Goal: Transaction & Acquisition: Download file/media

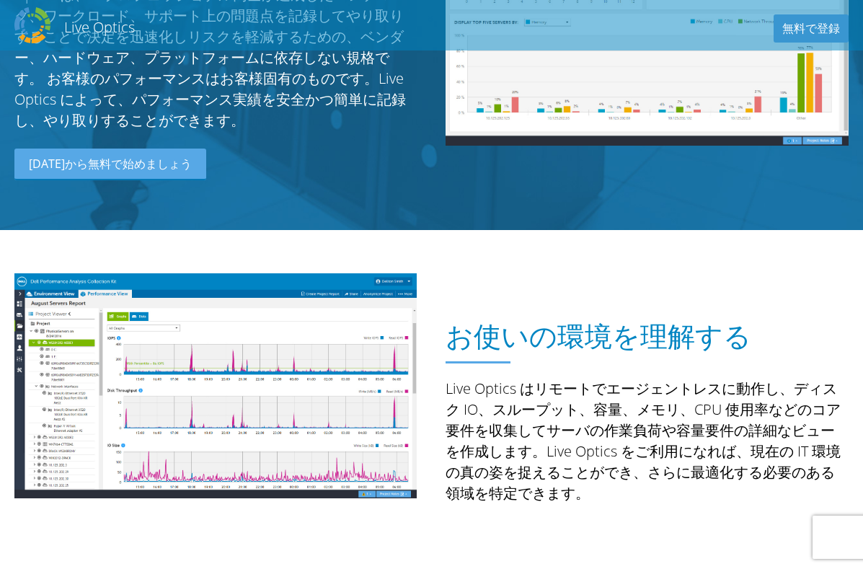
scroll to position [288, 0]
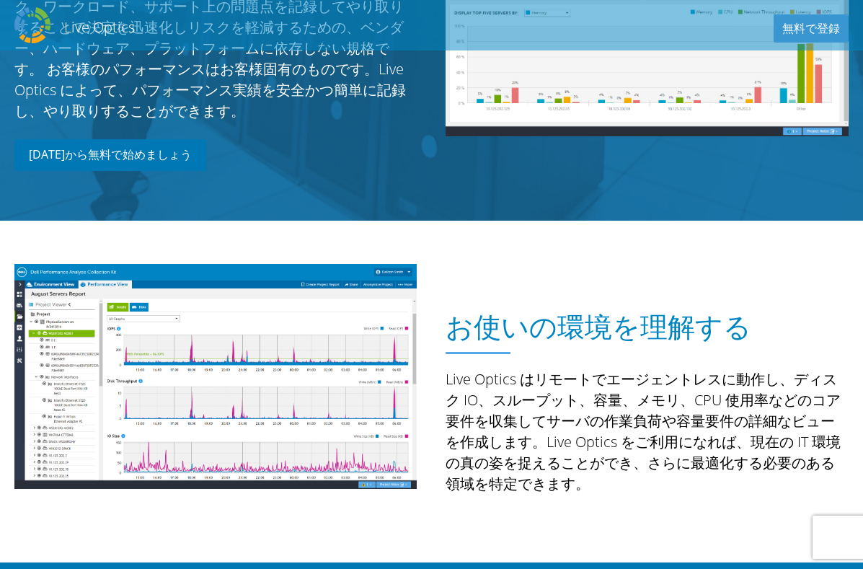
click at [101, 159] on link "今日から無料で始めましょう" at bounding box center [110, 155] width 192 height 32
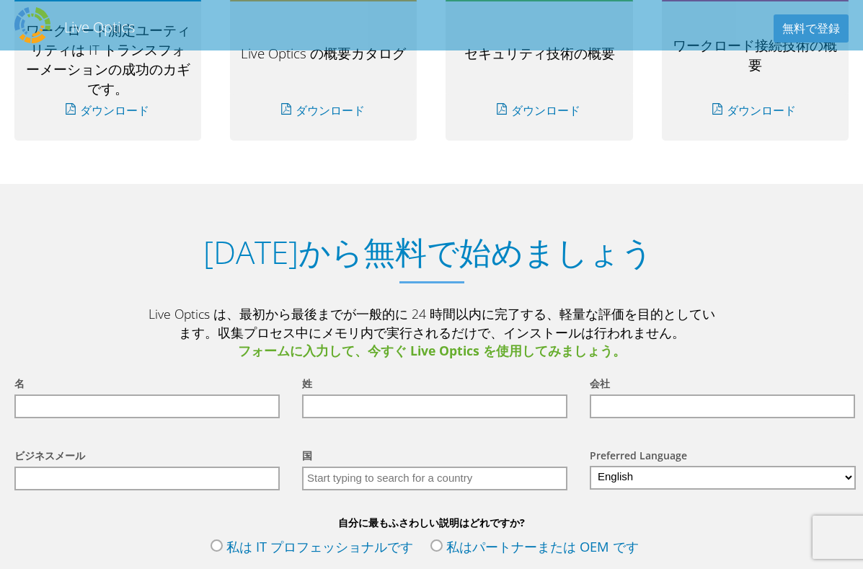
scroll to position [1500, 0]
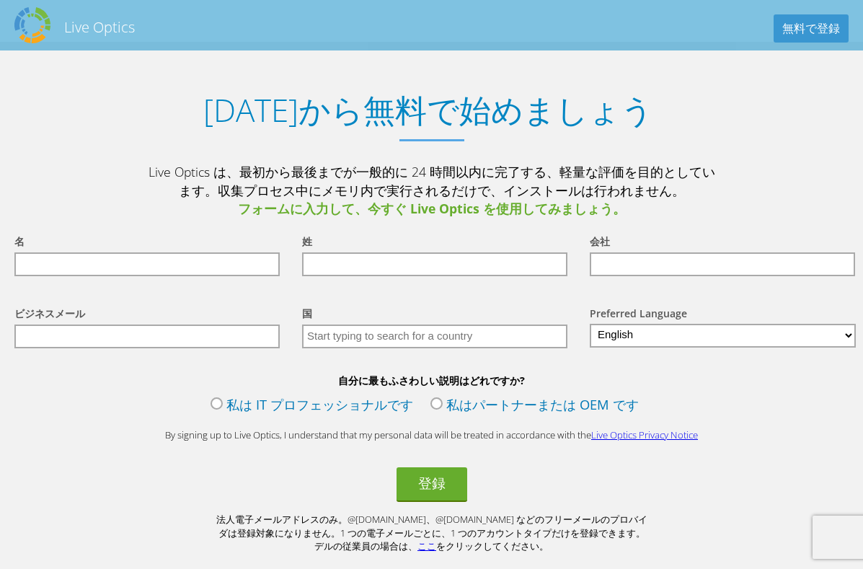
click at [162, 275] on input "text" at bounding box center [146, 264] width 265 height 24
type input "克則"
type input "元風呂"
type input "Ｔ＆Ｄアセットマネジメント株式会社"
type input "k-motoburo@tdasset.co.jp"
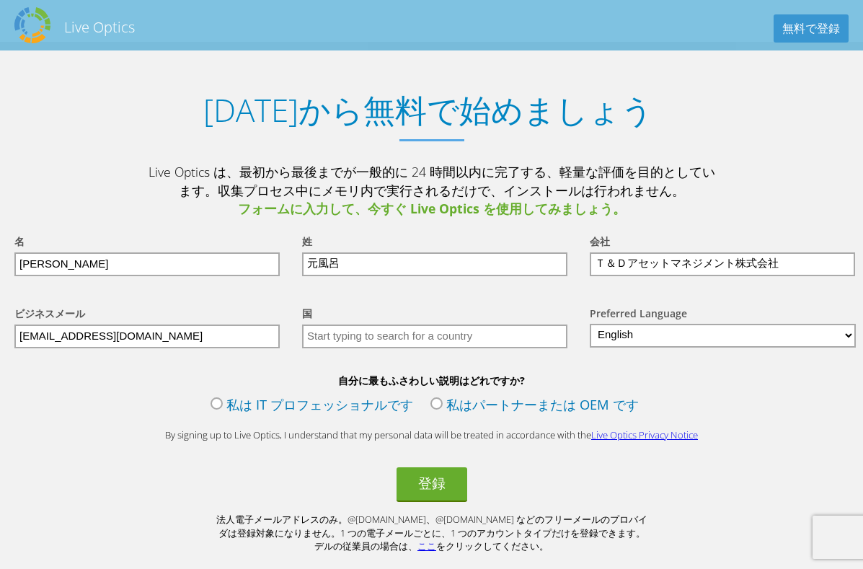
type input "日本"
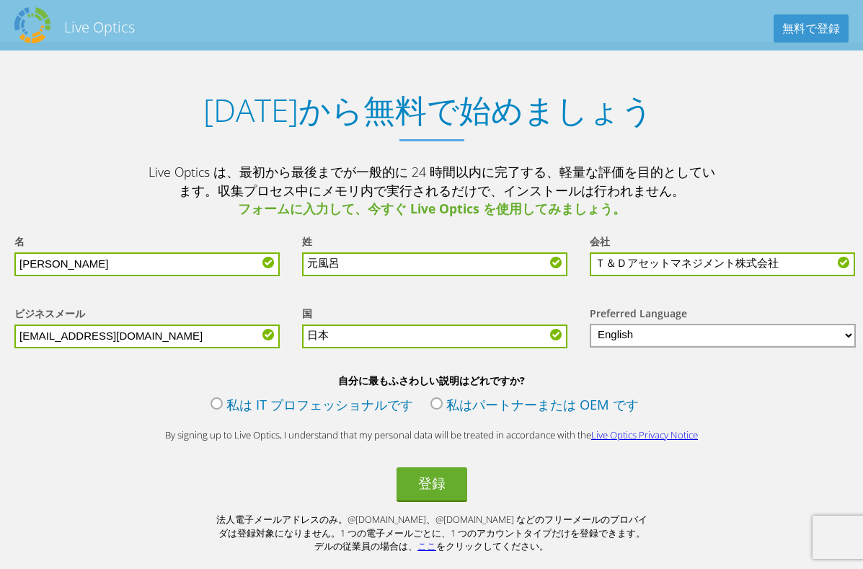
click at [626, 346] on select "English Deutsch Español Français Italiano Polski Português Русский 中文 日本語 한국어" at bounding box center [723, 336] width 266 height 24
select select "ja-JP"
click at [590, 327] on select "English Deutsch Español Français Italiano Polski Português Русский 中文 日本語 한국어" at bounding box center [723, 336] width 266 height 24
click at [110, 267] on input "克則" at bounding box center [146, 264] width 265 height 24
type input "克"
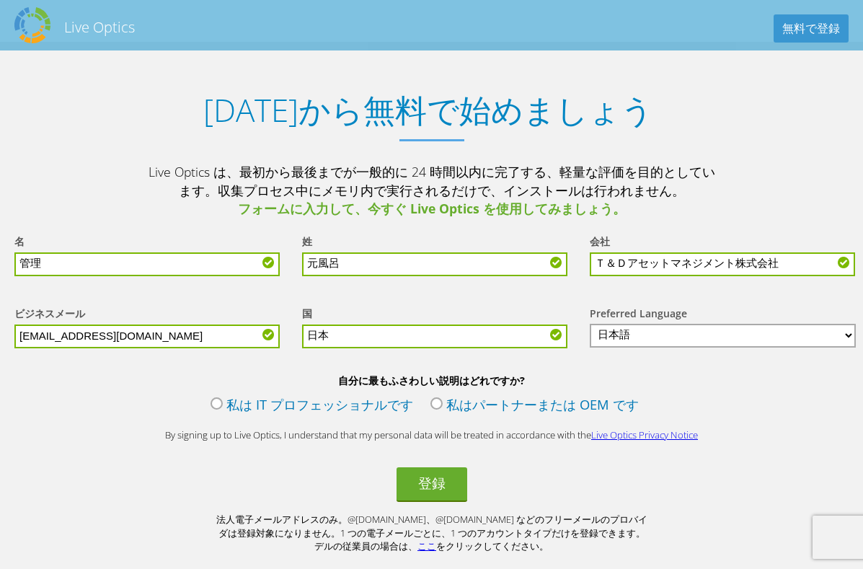
type input "管理"
type input "システム"
click at [81, 338] on input "k-motoburo@tdasset.co.jp" at bounding box center [146, 336] width 265 height 24
type input "[EMAIL_ADDRESS][DOMAIN_NAME]"
click at [216, 412] on label "私は IT プロフェッショナルです" at bounding box center [312, 406] width 203 height 22
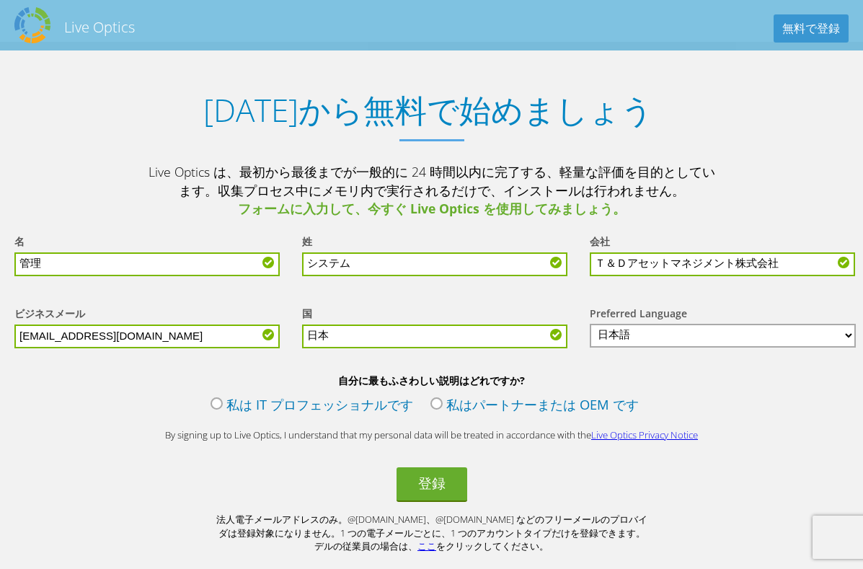
click at [0, 0] on input "私は IT プロフェッショナルです" at bounding box center [0, 0] width 0 height 0
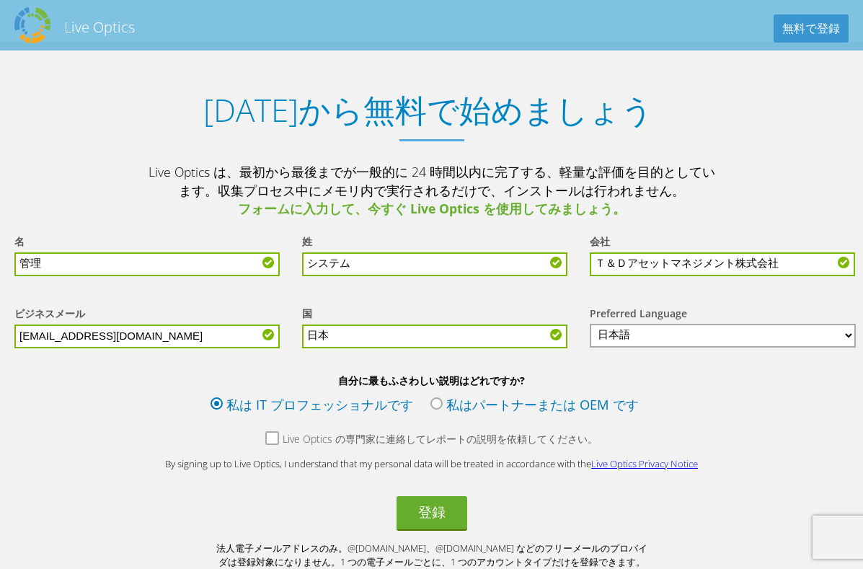
drag, startPoint x: 280, startPoint y: 451, endPoint x: 300, endPoint y: 453, distance: 20.4
click at [283, 450] on label "Live Optics の専門家に連絡してレポートの説明を依頼してください。" at bounding box center [431, 441] width 332 height 18
click at [0, 0] on input "Live Optics の専門家に連絡してレポートの説明を依頼してください。" at bounding box center [0, 0] width 0 height 0
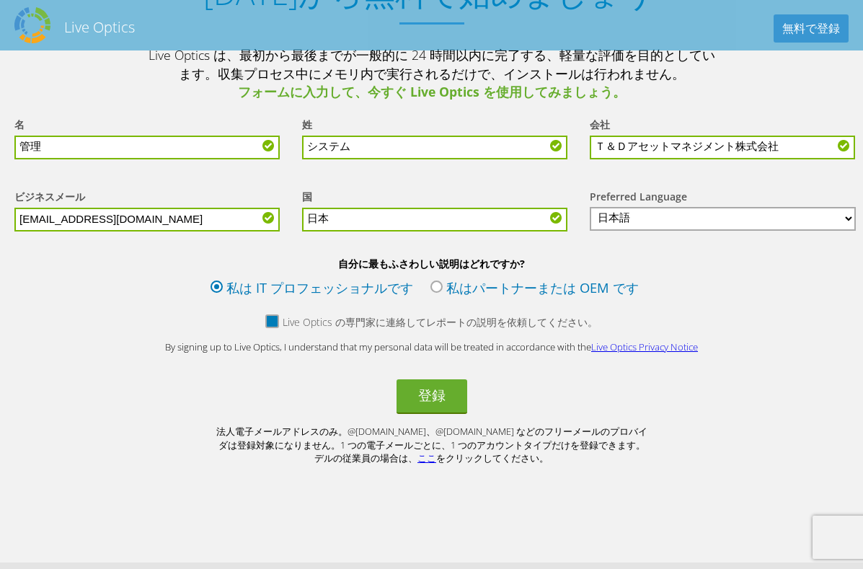
scroll to position [1645, 0]
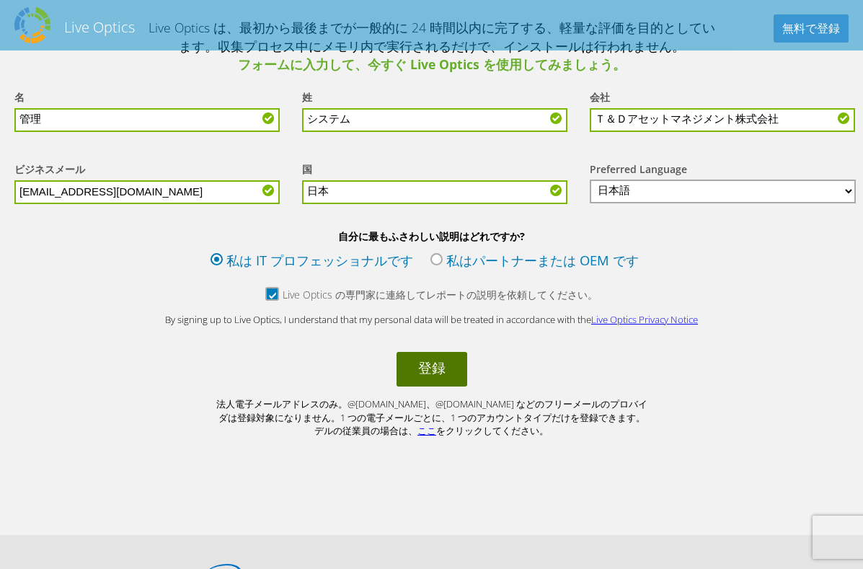
click at [444, 369] on button "登録" at bounding box center [432, 369] width 71 height 35
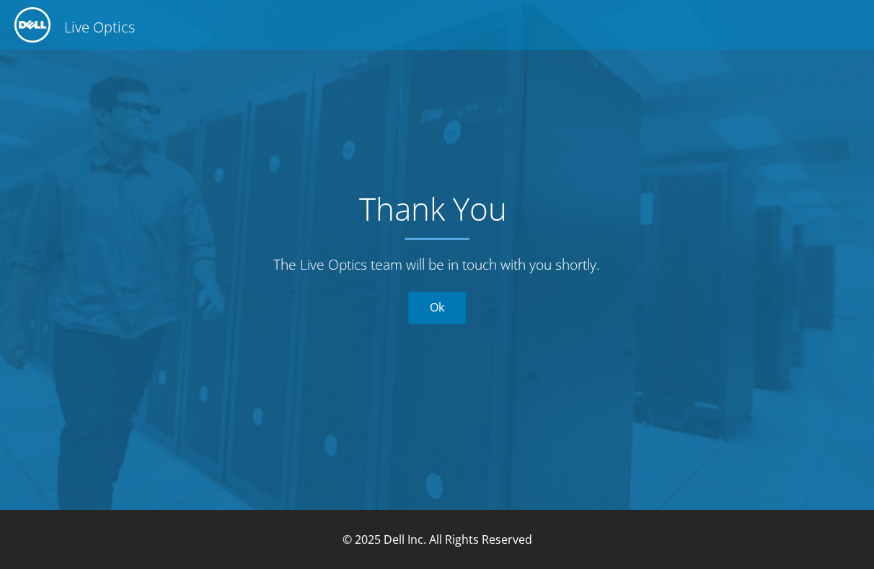
click at [443, 317] on link "Ok" at bounding box center [437, 308] width 58 height 32
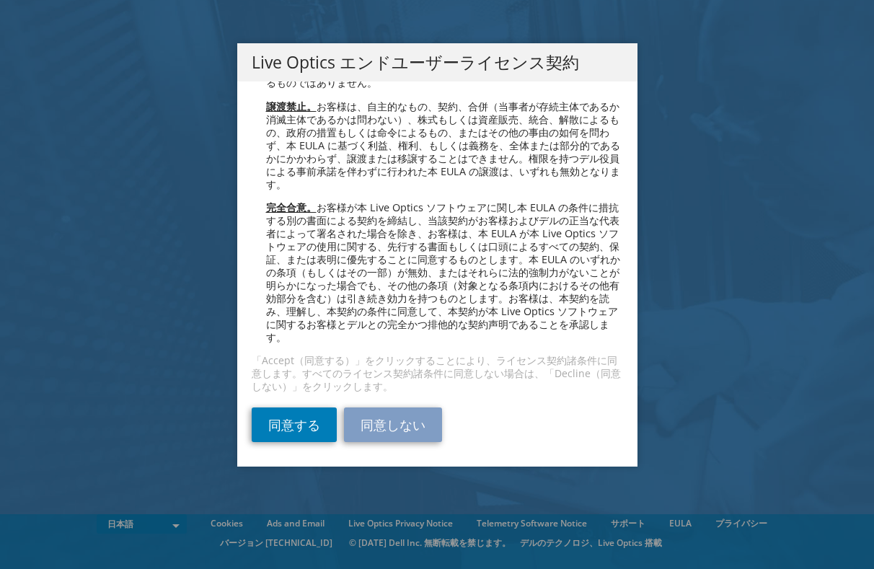
scroll to position [5270, 0]
click at [310, 427] on link "同意する" at bounding box center [294, 424] width 85 height 35
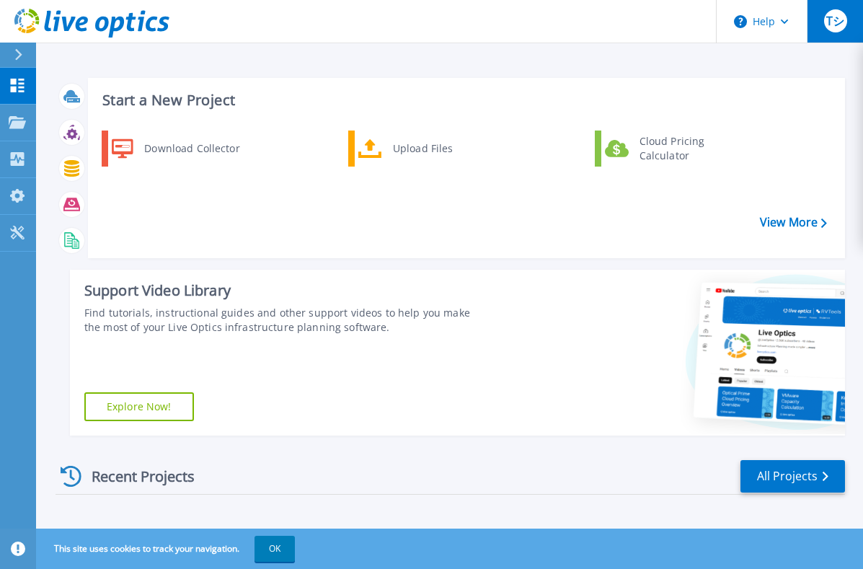
click at [833, 27] on span "Tシ" at bounding box center [835, 21] width 18 height 12
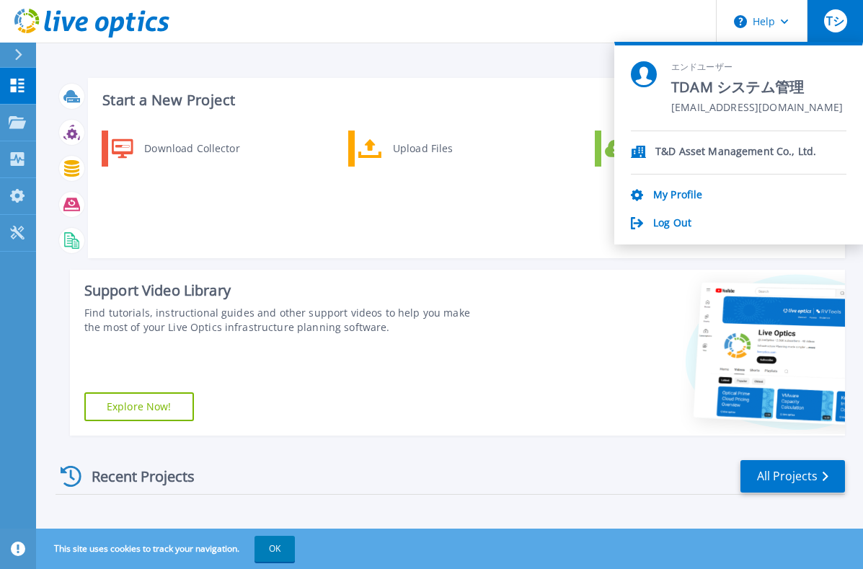
click at [602, 363] on div at bounding box center [671, 353] width 347 height 166
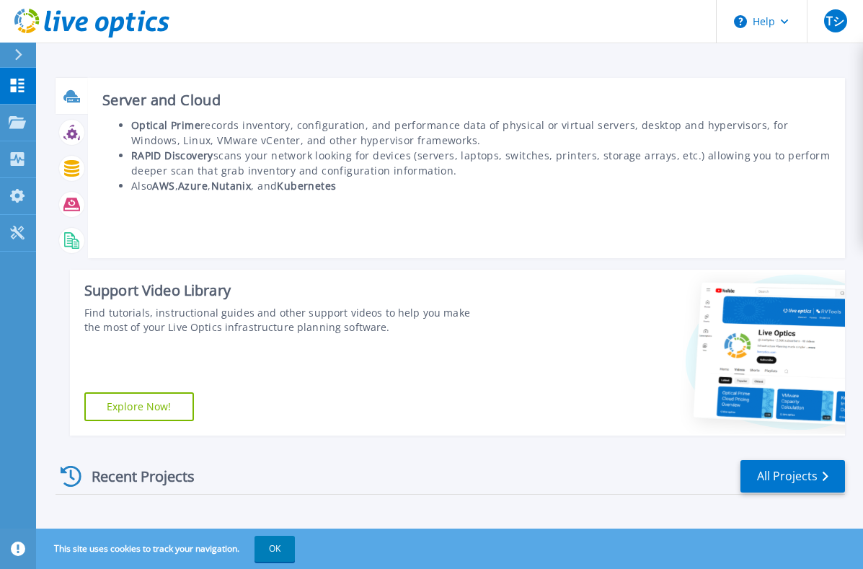
click at [80, 107] on div at bounding box center [72, 96] width 32 height 36
click at [73, 97] on icon at bounding box center [71, 96] width 17 height 17
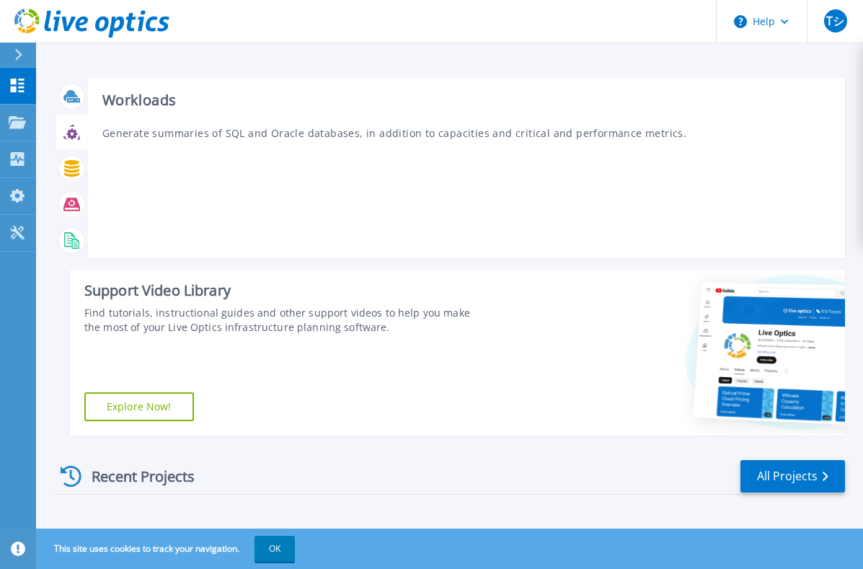
click at [191, 240] on div "Workloads Generate summaries of SQL and Oracle databases, in addition to capaci…" at bounding box center [466, 168] width 757 height 180
click at [79, 138] on icon at bounding box center [79, 137] width 2 height 5
click at [73, 168] on icon at bounding box center [71, 168] width 15 height 17
click at [70, 216] on div at bounding box center [72, 204] width 32 height 36
click at [68, 199] on icon at bounding box center [71, 204] width 17 height 13
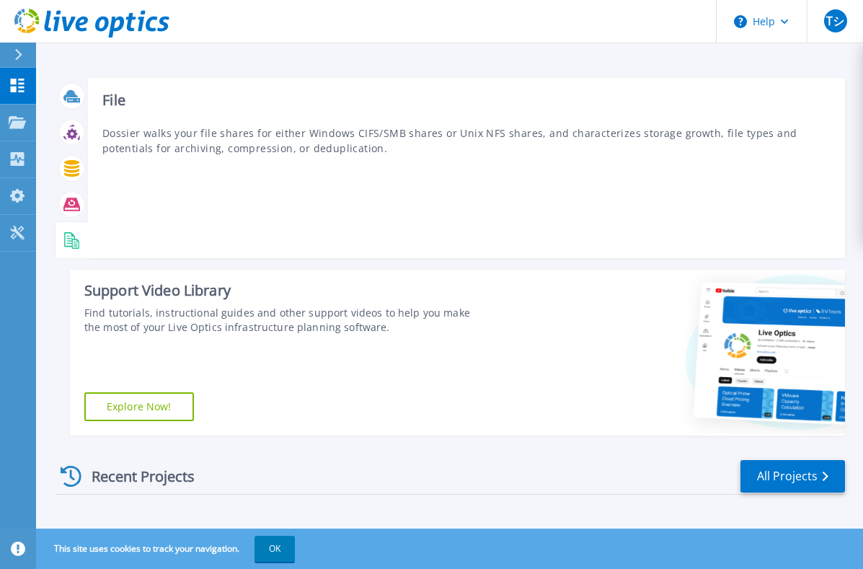
click at [69, 236] on icon at bounding box center [71, 240] width 17 height 17
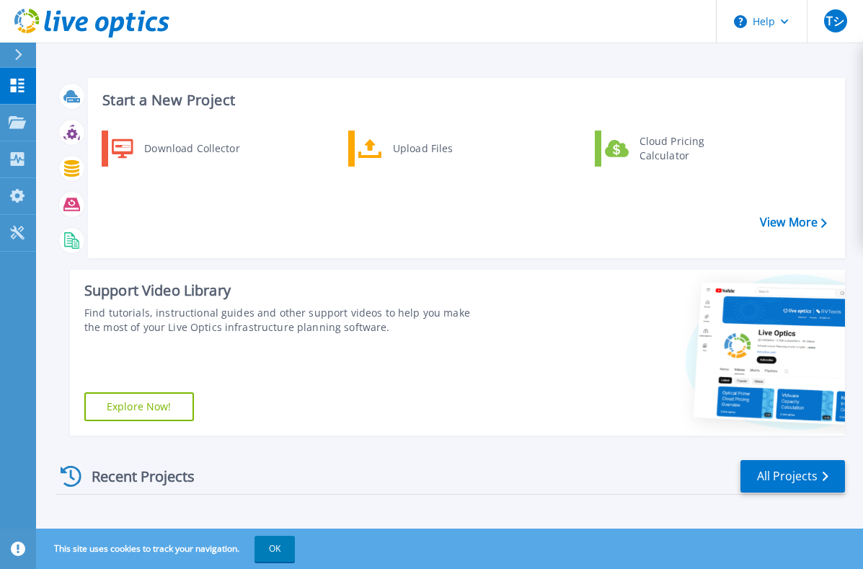
click at [451, 243] on div "Download Collector Upload Files Cloud Pricing Calculator" at bounding box center [464, 189] width 747 height 124
click at [18, 57] on icon at bounding box center [18, 55] width 7 height 12
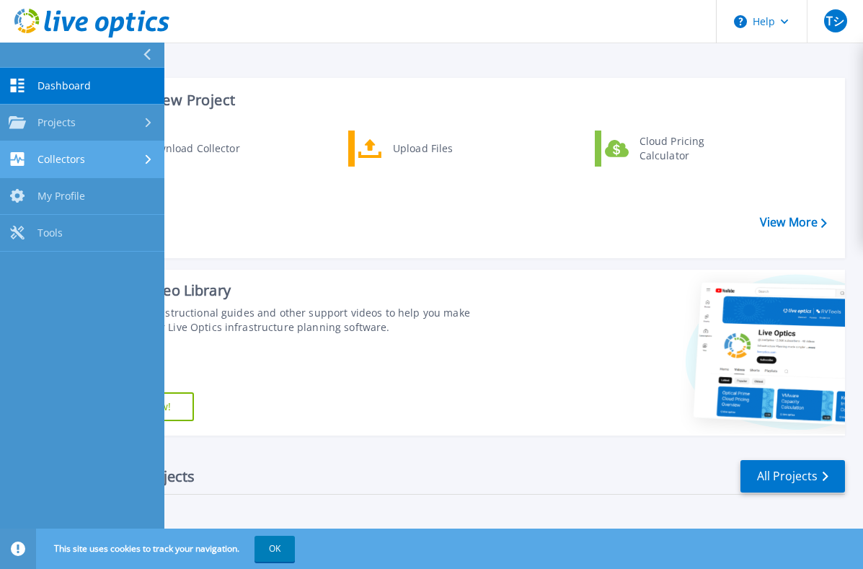
click at [87, 165] on div "Collectors" at bounding box center [82, 159] width 147 height 14
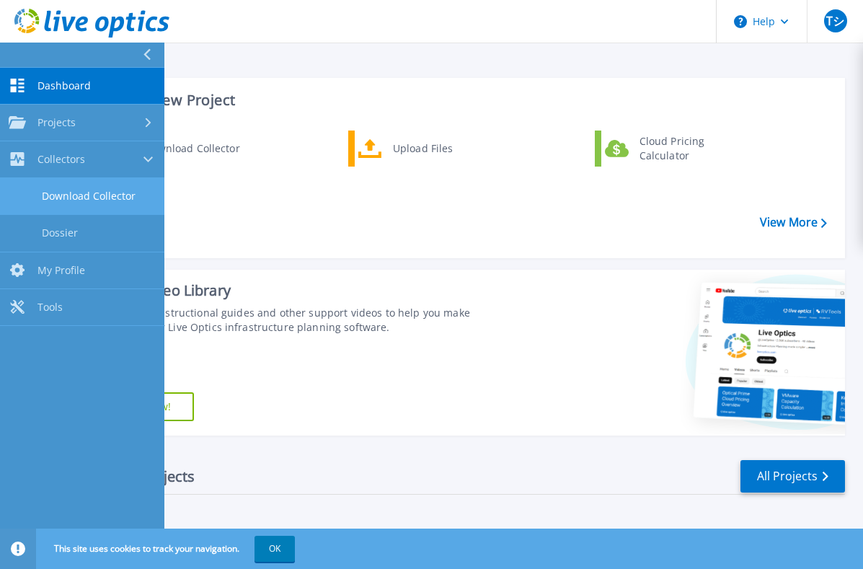
click at [87, 204] on link "Download Collector" at bounding box center [82, 196] width 164 height 37
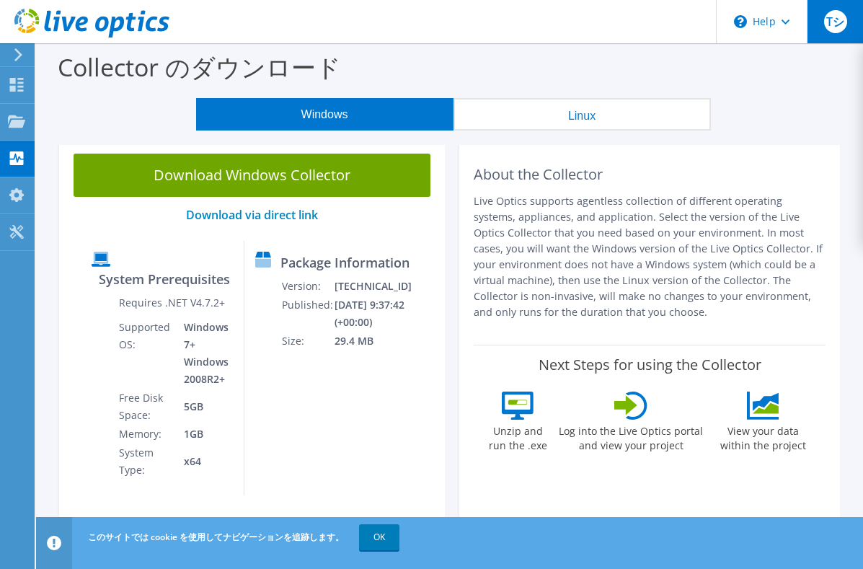
click at [841, 25] on span "Tシ" at bounding box center [835, 21] width 23 height 23
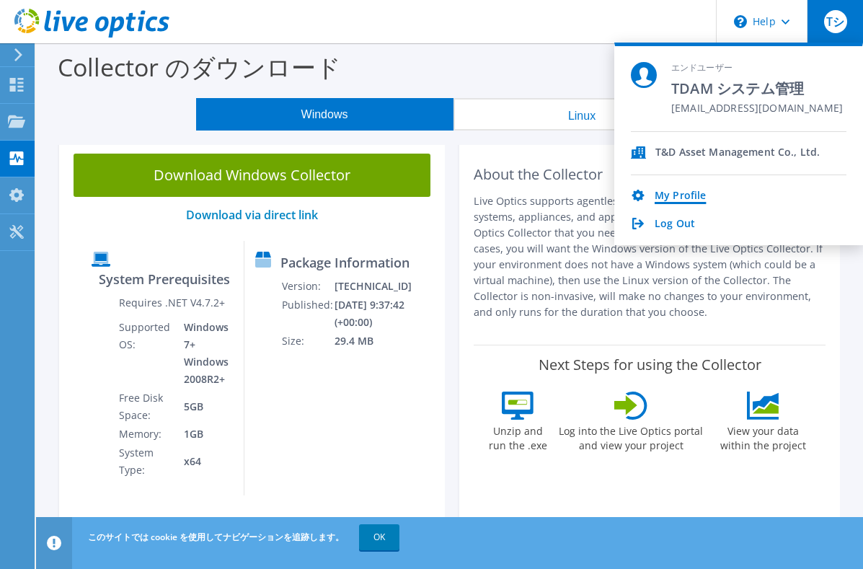
click at [687, 201] on link "My Profile" at bounding box center [680, 197] width 51 height 14
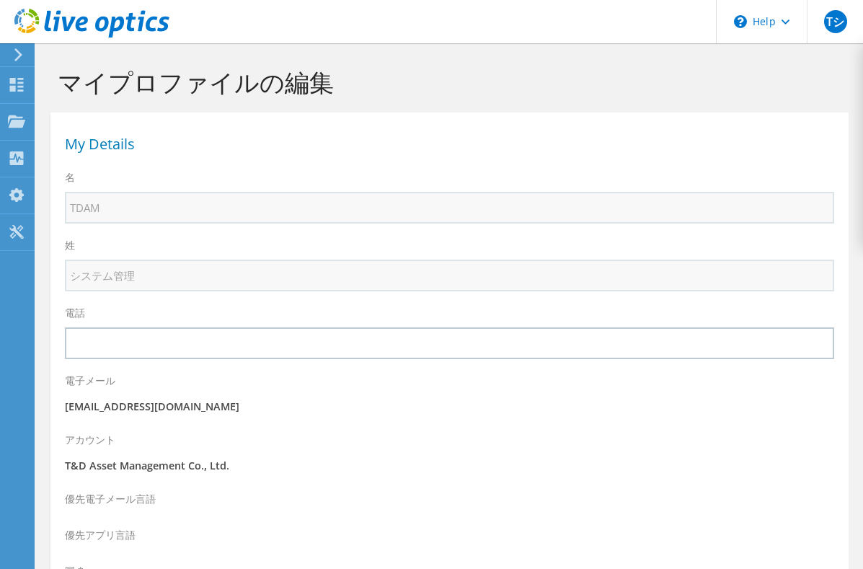
select select "110"
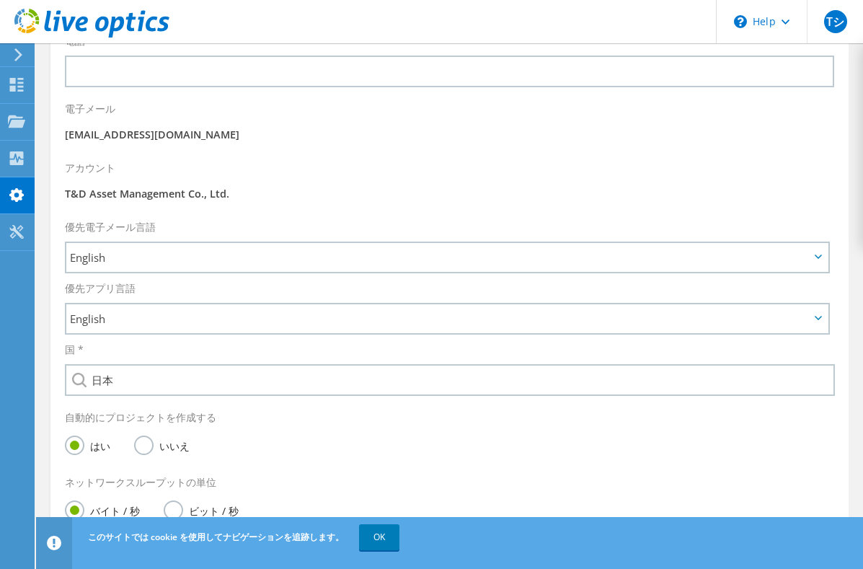
scroll to position [288, 0]
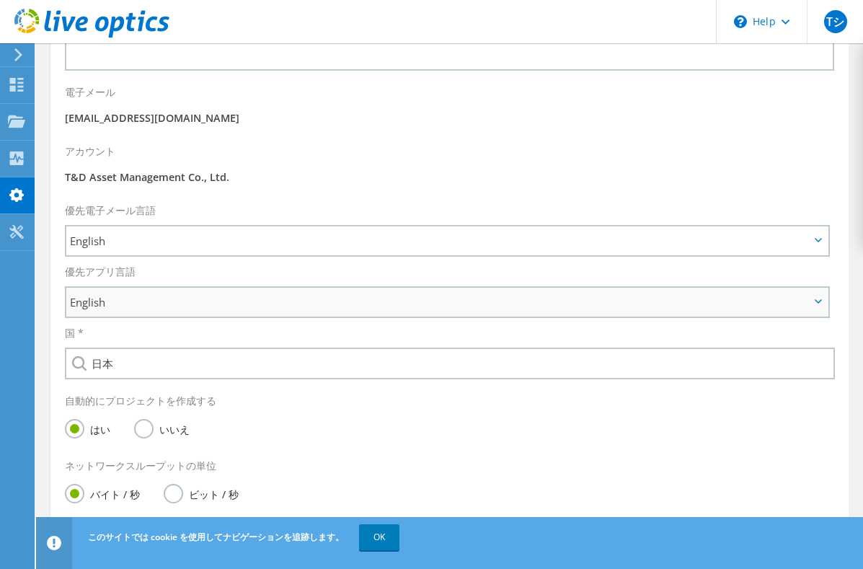
click at [399, 312] on span "English" at bounding box center [446, 302] width 761 height 29
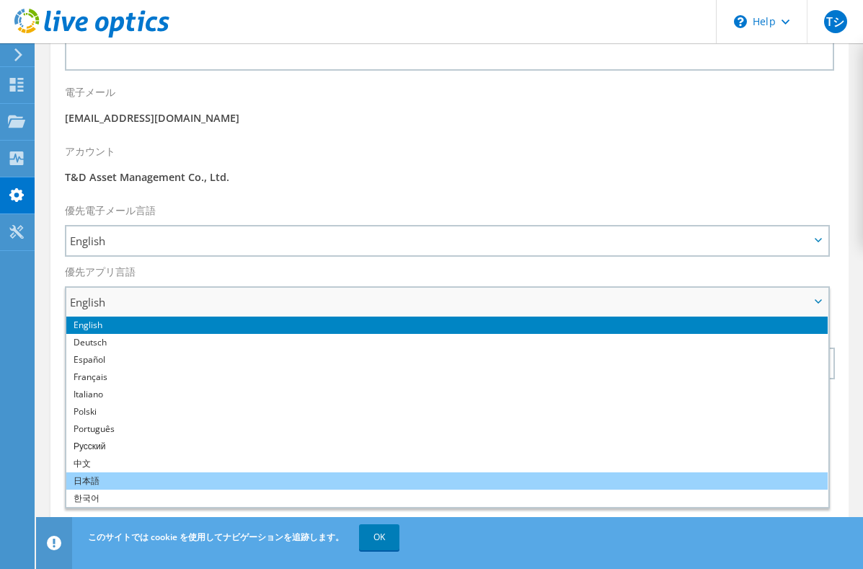
click at [266, 477] on li "日本語" at bounding box center [446, 480] width 761 height 17
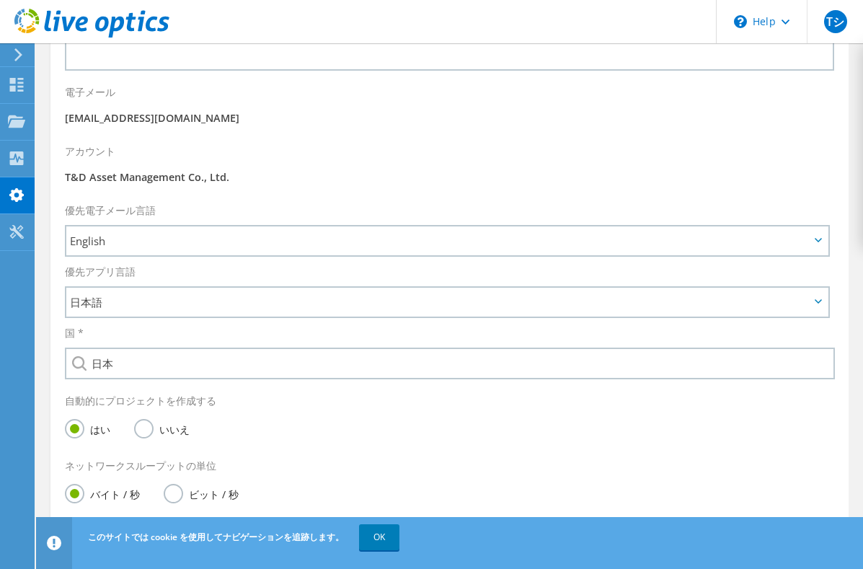
click at [381, 258] on div "優先アプリ言語 English Deutsch Español Français Italiano Polski Português Русский 中文 日…" at bounding box center [449, 287] width 798 height 61
click at [385, 245] on span "English" at bounding box center [440, 240] width 740 height 17
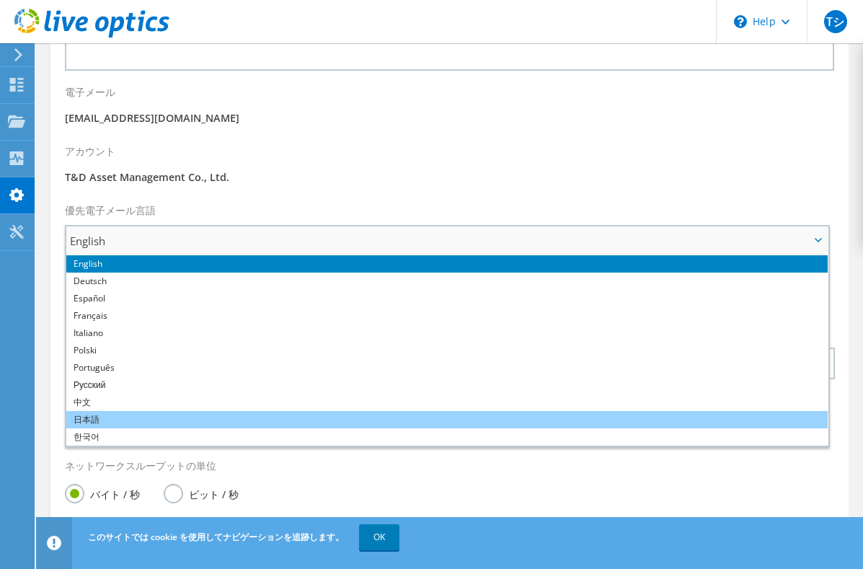
click at [344, 413] on li "日本語" at bounding box center [446, 419] width 761 height 17
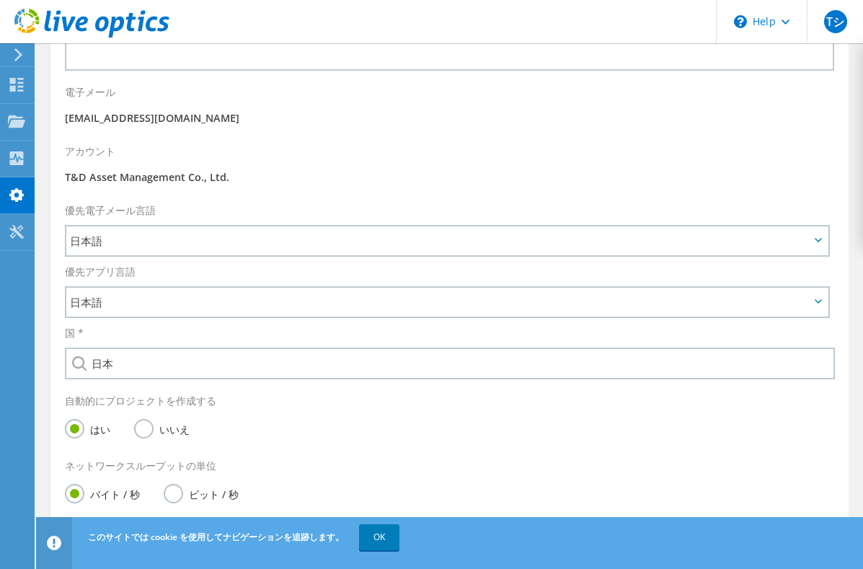
click at [490, 443] on div "はい いいえ" at bounding box center [449, 429] width 769 height 29
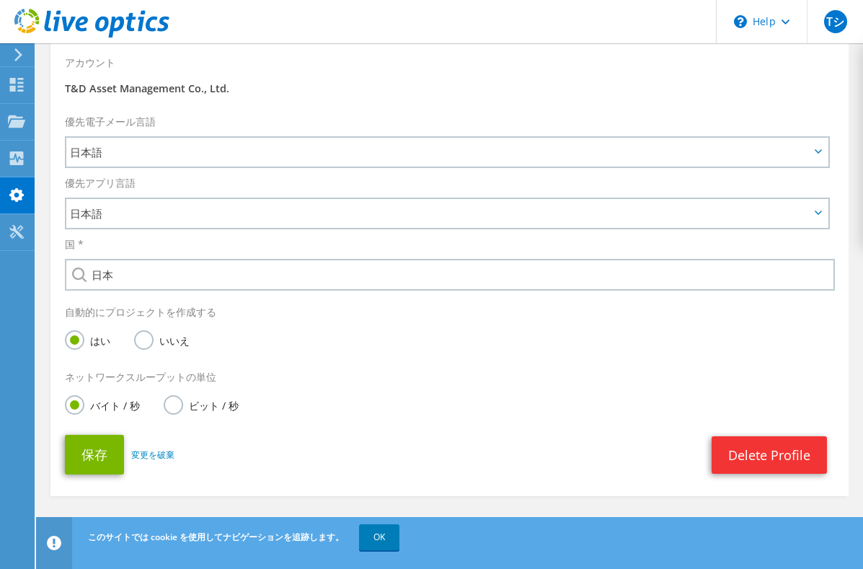
scroll to position [391, 0]
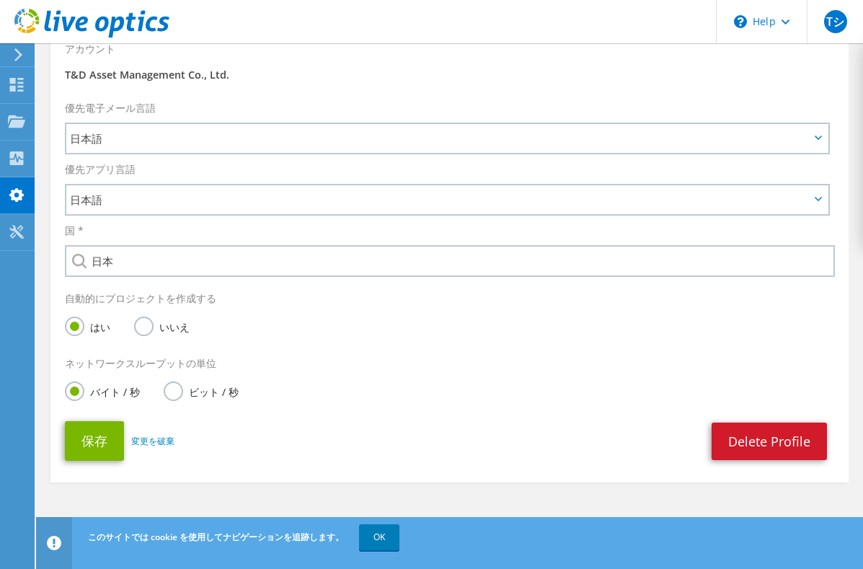
click at [751, 441] on link "Delete Profile" at bounding box center [769, 440] width 115 height 37
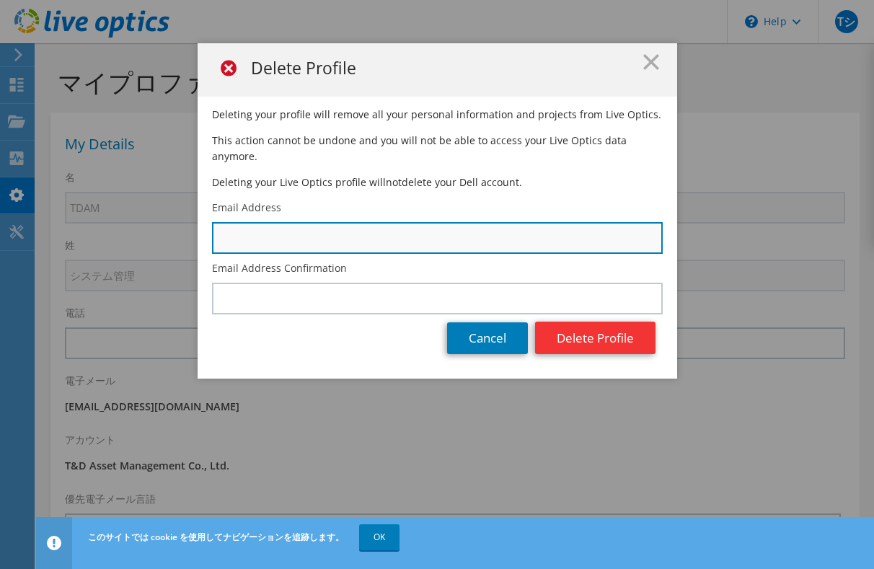
click at [427, 226] on input "text" at bounding box center [437, 238] width 451 height 32
type input "[EMAIL_ADDRESS][DOMAIN_NAME]"
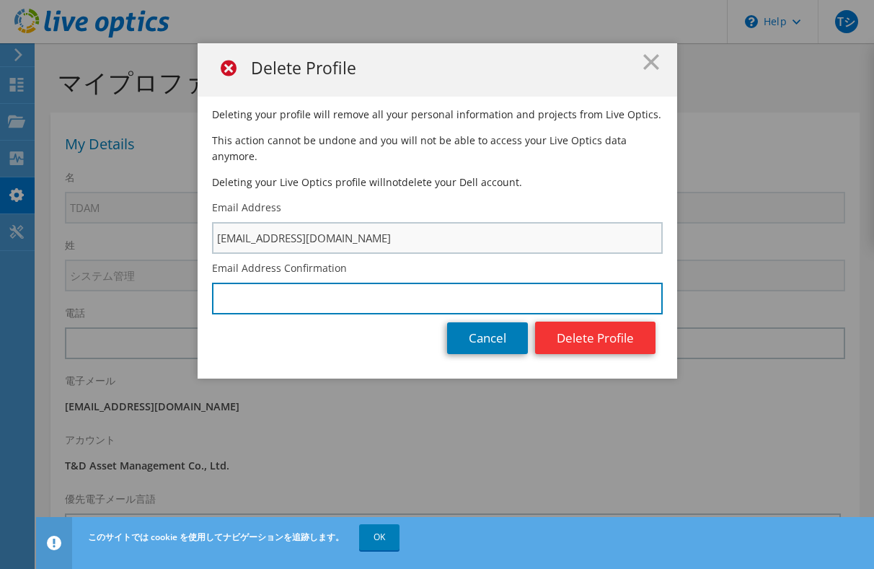
type input "[EMAIL_ADDRESS][DOMAIN_NAME]"
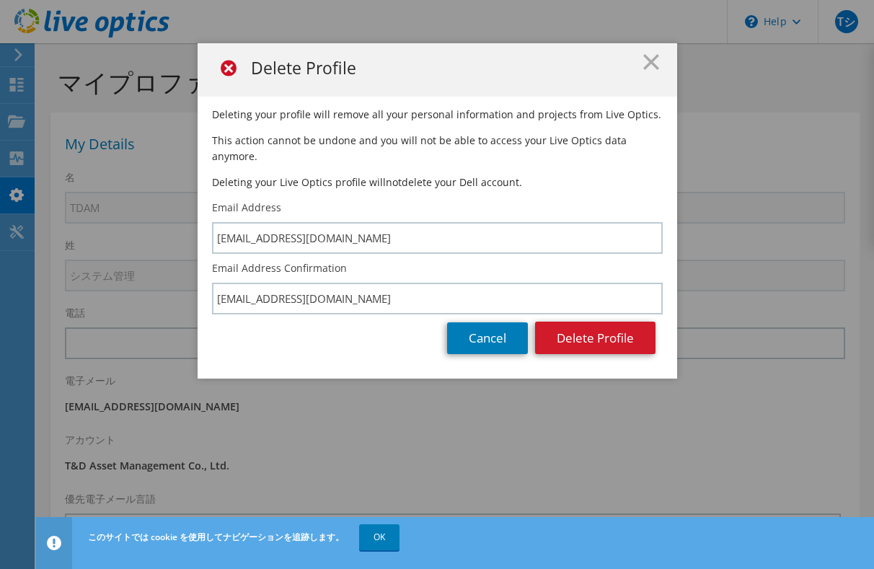
click at [598, 331] on button "Delete Profile" at bounding box center [595, 338] width 120 height 32
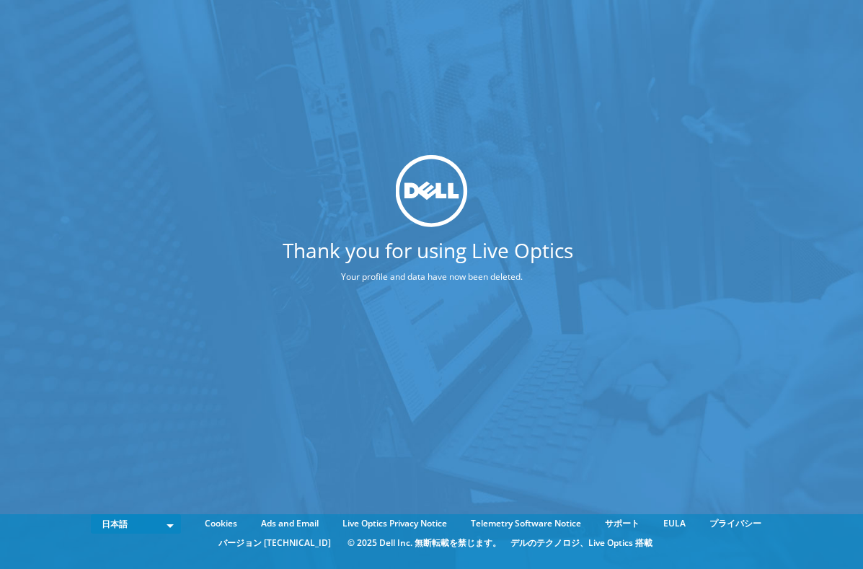
click at [497, 340] on div "Thank you for using Live Optics Your profile and data have now been deleted." at bounding box center [431, 263] width 863 height 526
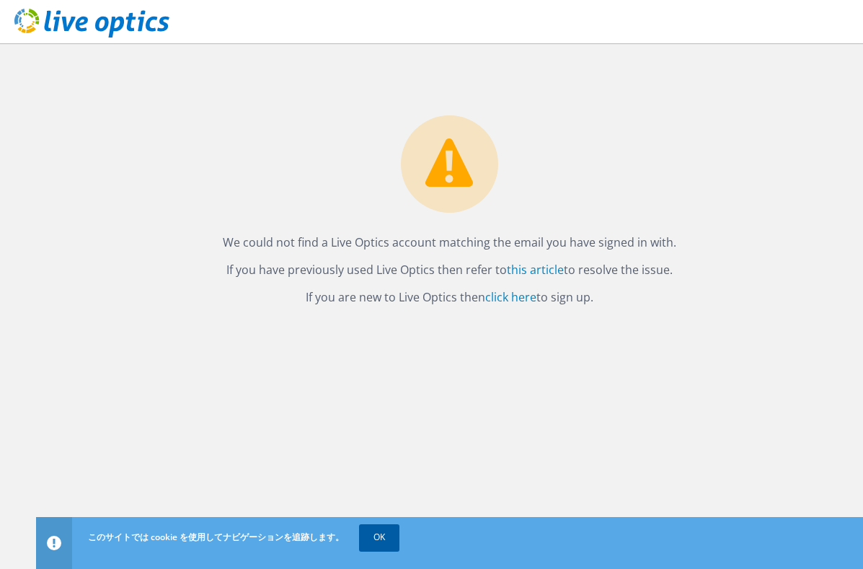
click at [376, 531] on link "OK" at bounding box center [379, 537] width 40 height 26
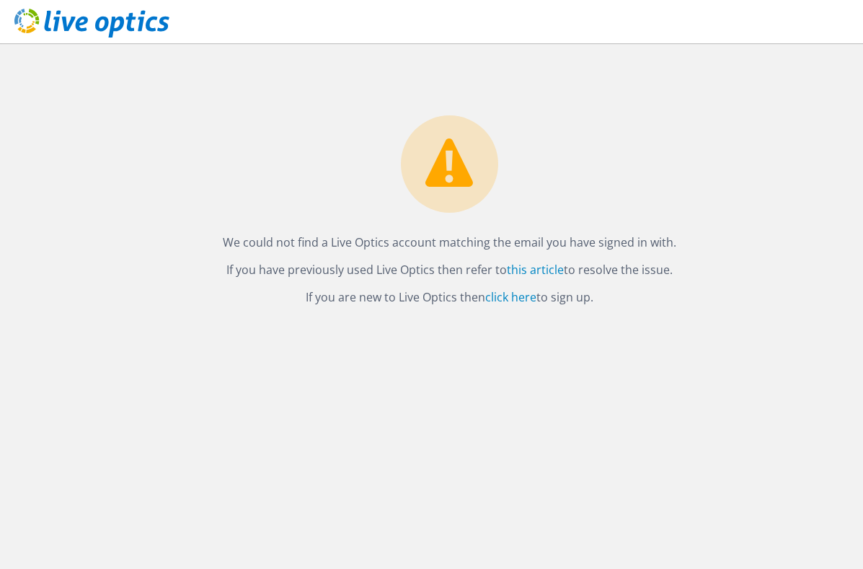
drag, startPoint x: 371, startPoint y: 334, endPoint x: 363, endPoint y: 324, distance: 13.3
click at [371, 334] on div "We could not find a Live Optics account matching the email you have signed in w…" at bounding box center [449, 306] width 827 height 526
drag, startPoint x: 273, startPoint y: 220, endPoint x: 289, endPoint y: 239, distance: 24.6
click at [273, 219] on div "We could not find a Live Optics account matching the email you have signed in w…" at bounding box center [449, 175] width 827 height 264
click at [508, 303] on link "click here" at bounding box center [510, 297] width 51 height 16
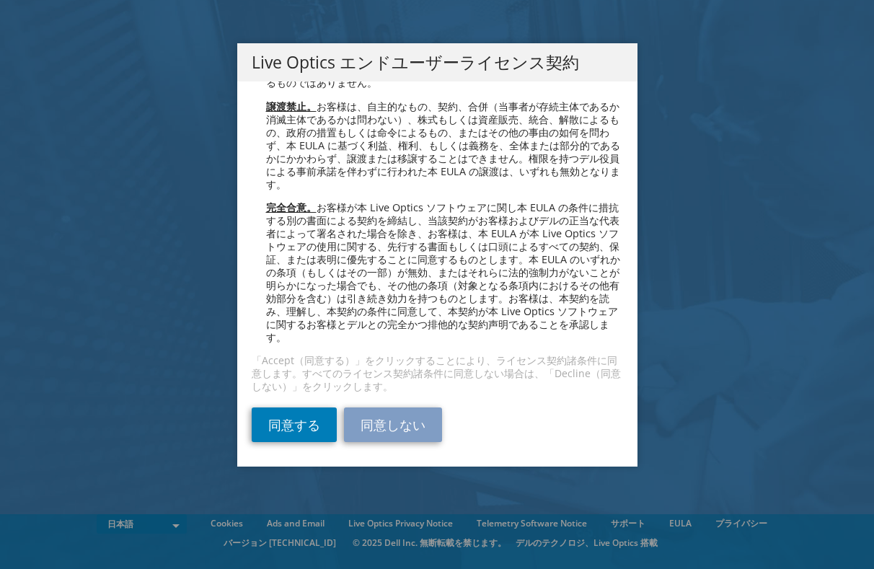
scroll to position [5270, 0]
click at [305, 418] on link "同意する" at bounding box center [294, 424] width 85 height 35
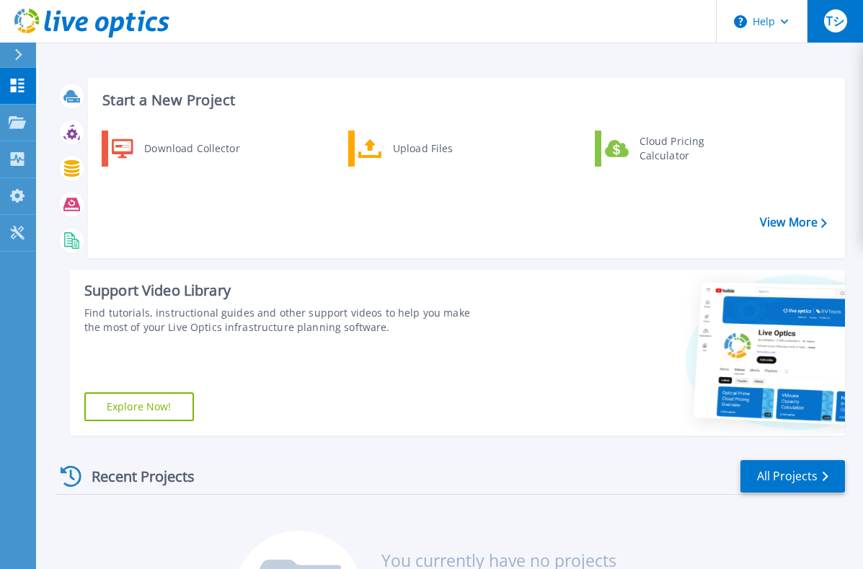
click at [835, 27] on span "Tシ" at bounding box center [835, 21] width 18 height 12
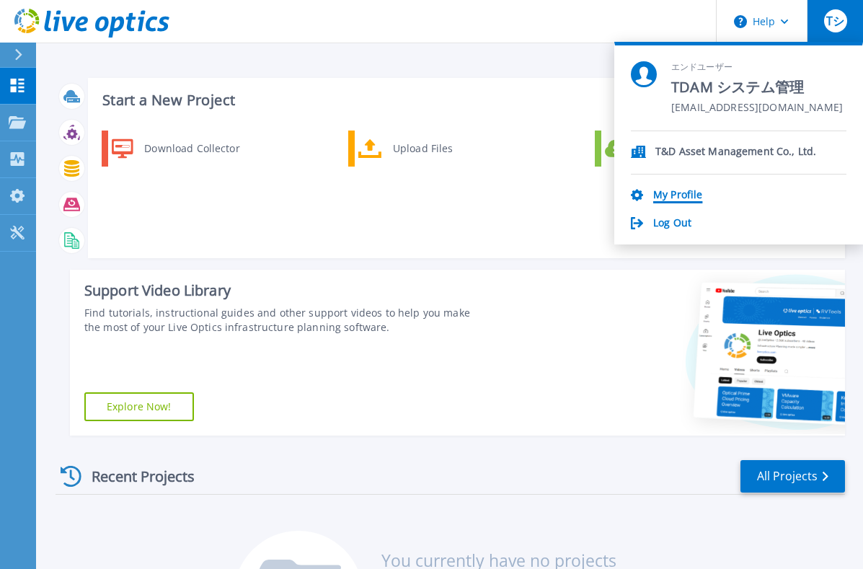
click at [679, 200] on link "My Profile" at bounding box center [677, 196] width 49 height 14
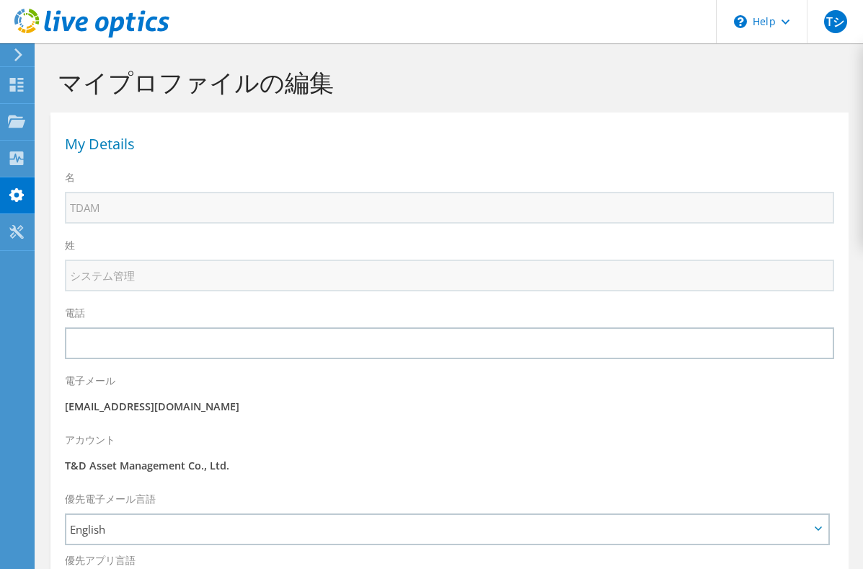
click at [614, 420] on div "電子メール [EMAIL_ADDRESS][DOMAIN_NAME]" at bounding box center [449, 395] width 798 height 59
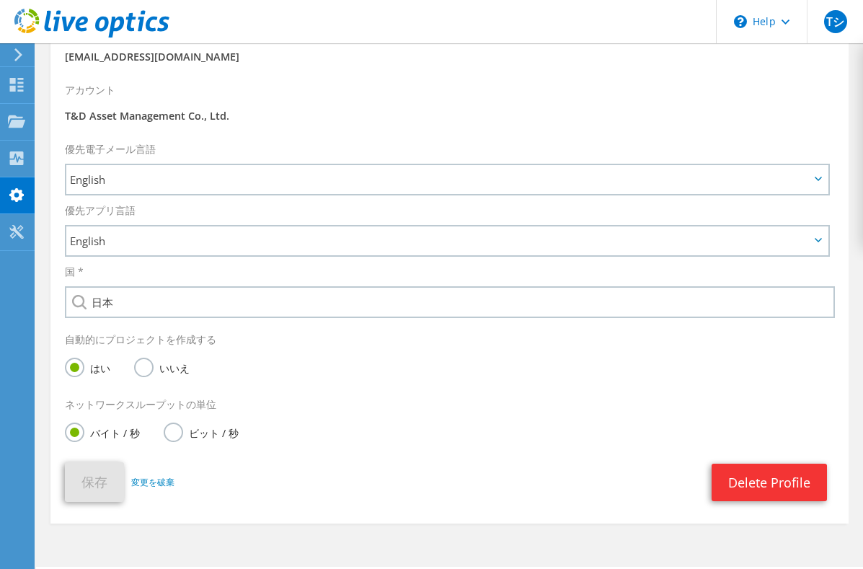
scroll to position [360, 0]
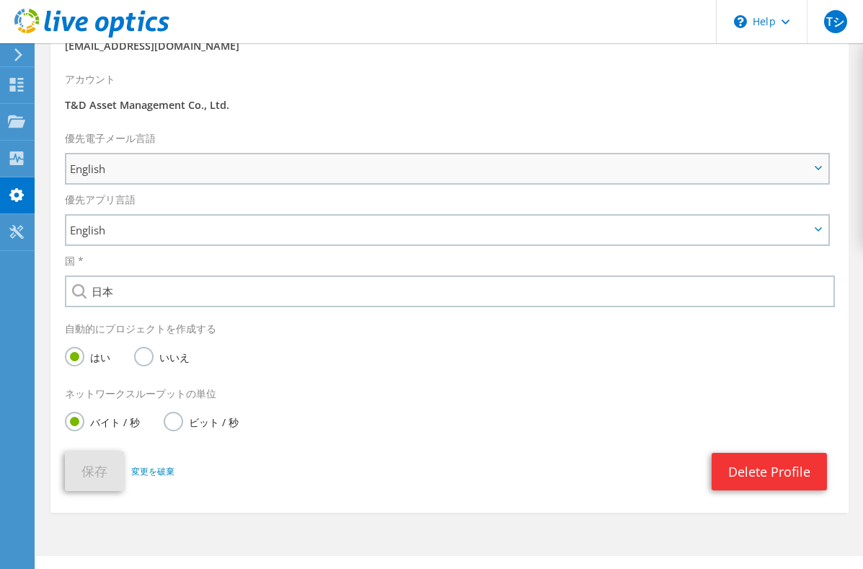
click at [311, 173] on span "English" at bounding box center [440, 168] width 740 height 17
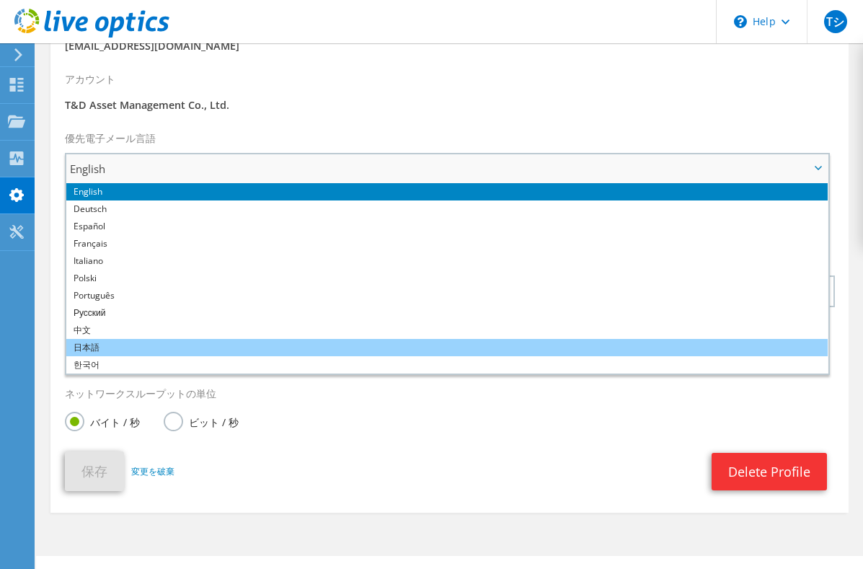
click at [256, 345] on li "日本語" at bounding box center [446, 347] width 761 height 17
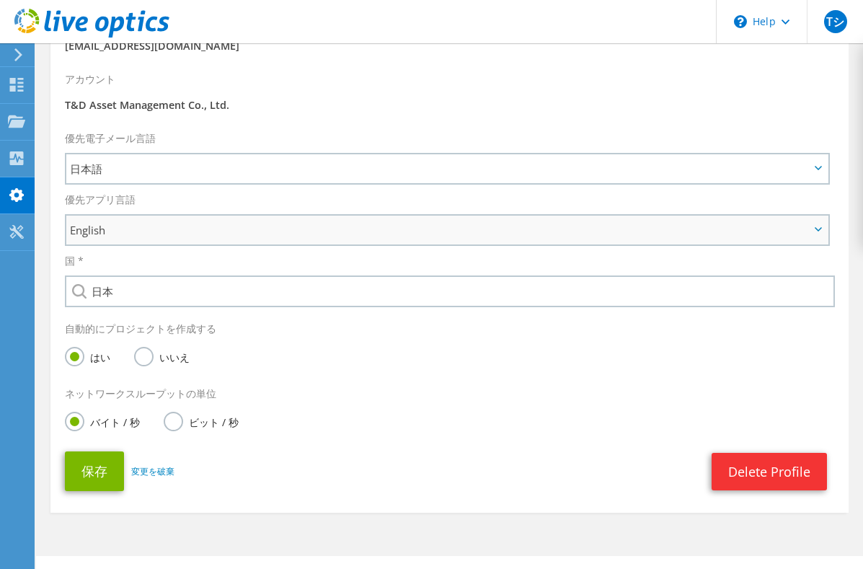
click at [227, 231] on span "English" at bounding box center [440, 229] width 740 height 17
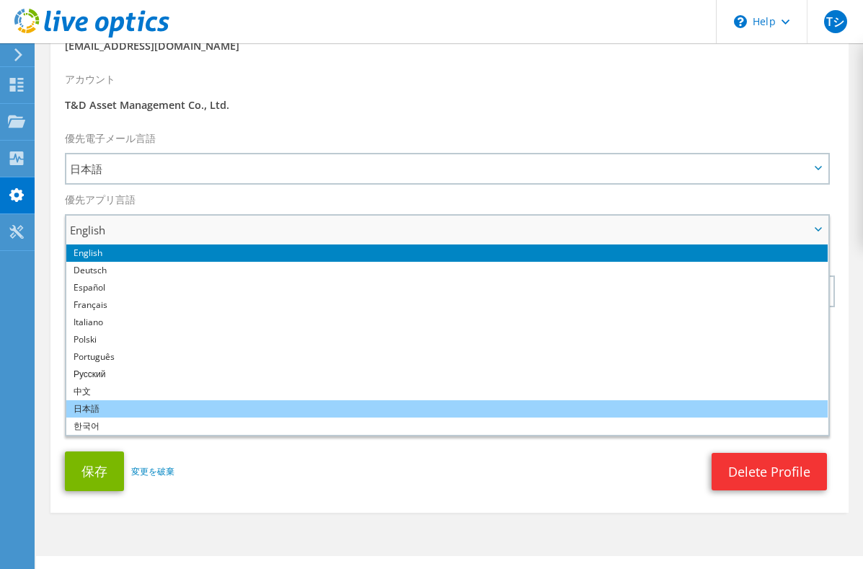
click at [177, 404] on li "日本語" at bounding box center [446, 408] width 761 height 17
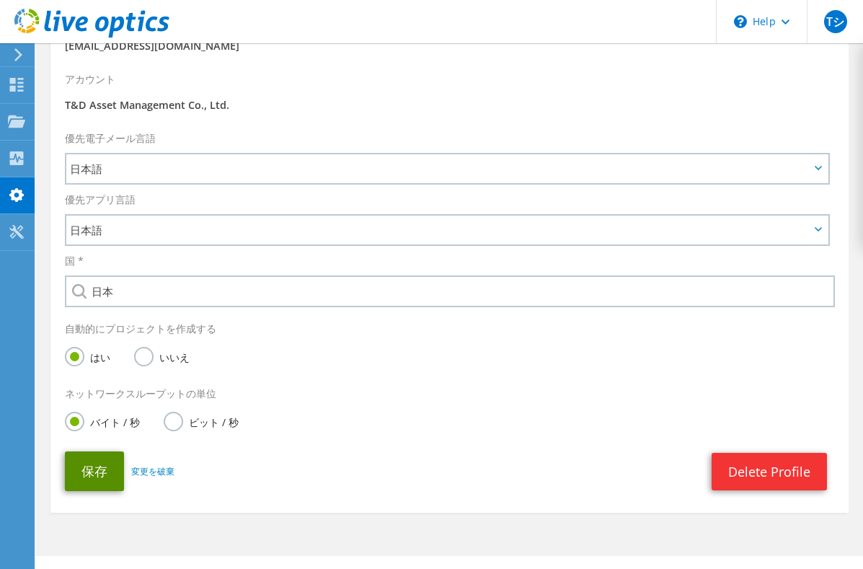
click at [81, 480] on button "保存" at bounding box center [94, 471] width 59 height 40
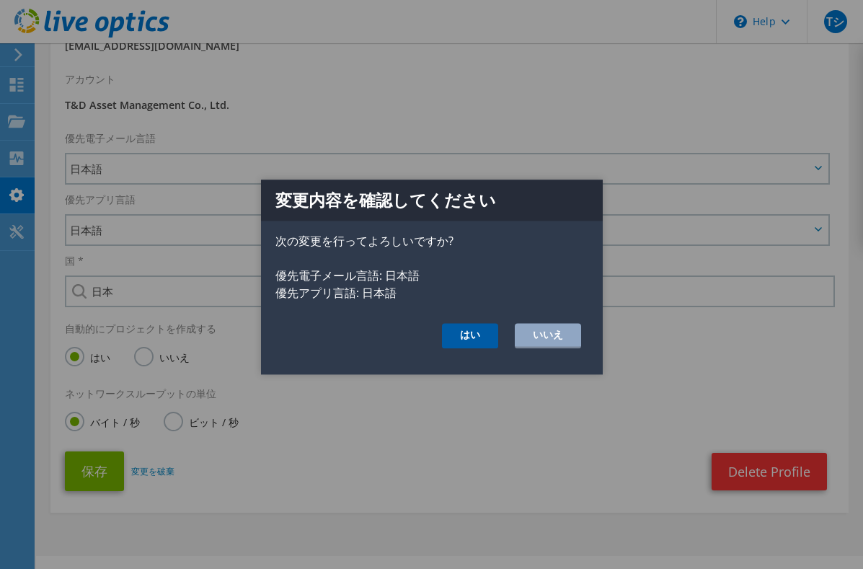
click at [448, 335] on button "はい" at bounding box center [470, 335] width 56 height 25
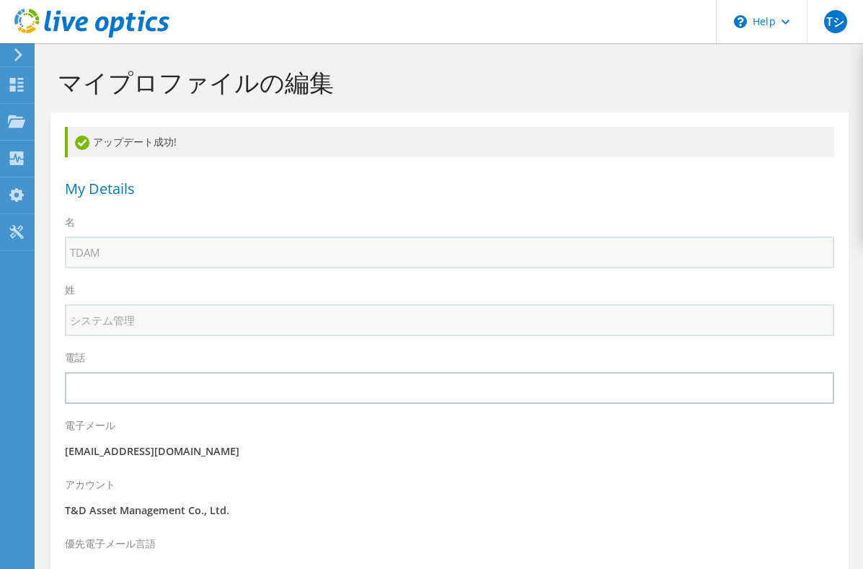
select select "110"
click at [17, 58] on icon at bounding box center [18, 54] width 11 height 13
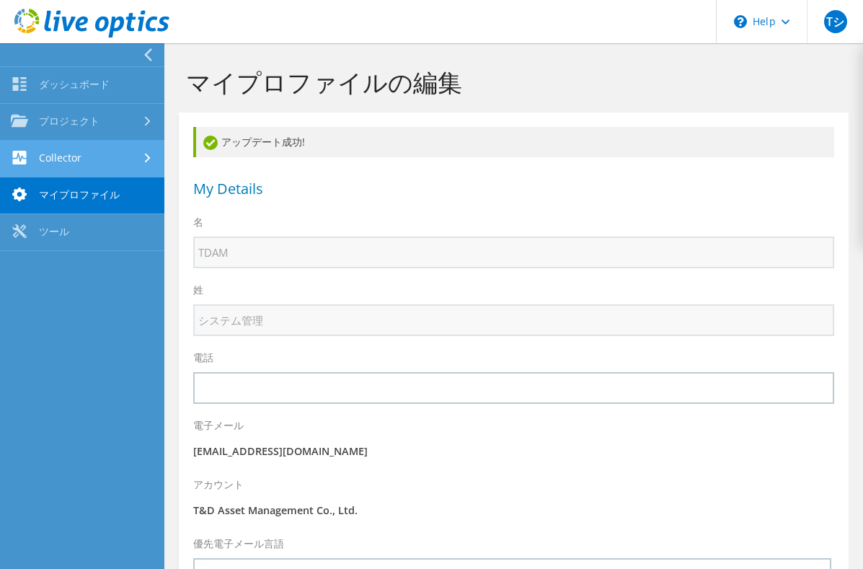
click at [84, 165] on link "Collector" at bounding box center [82, 159] width 164 height 37
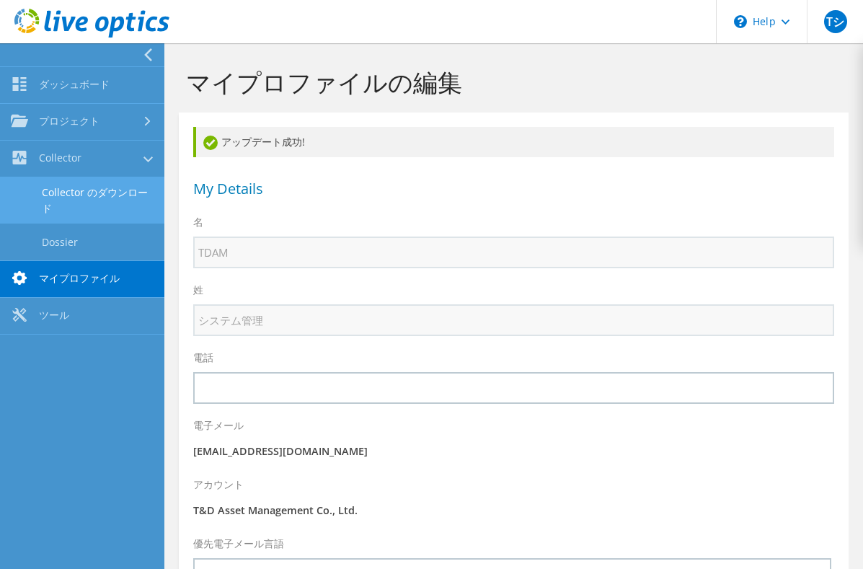
click at [97, 196] on link "Collector のダウンロード" at bounding box center [82, 200] width 164 height 46
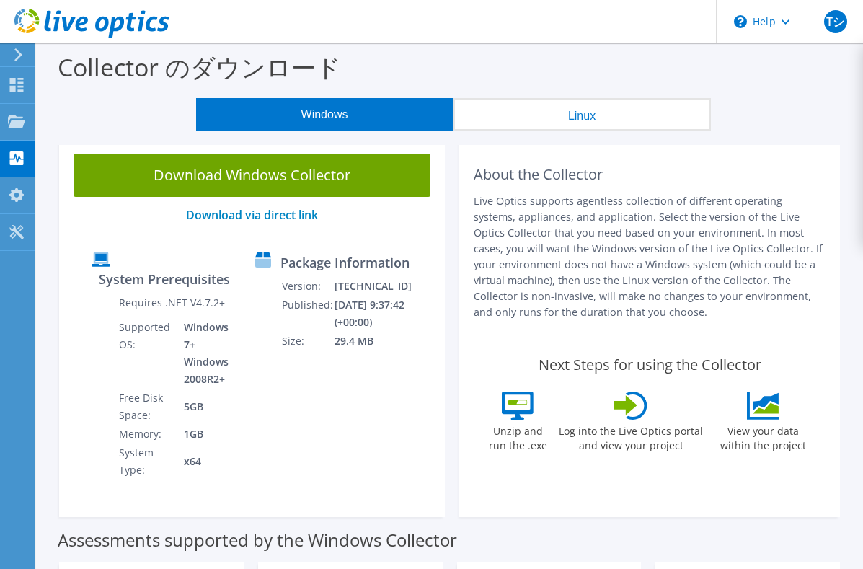
click at [846, 386] on div "About the Collector Live Optics supports agentless collection of different oper…" at bounding box center [649, 328] width 395 height 378
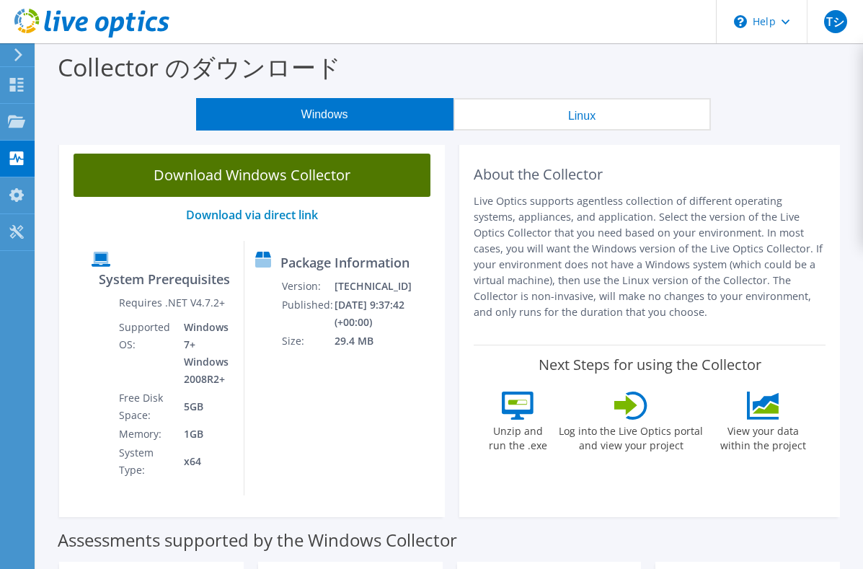
click at [324, 190] on link "Download Windows Collector" at bounding box center [252, 175] width 357 height 43
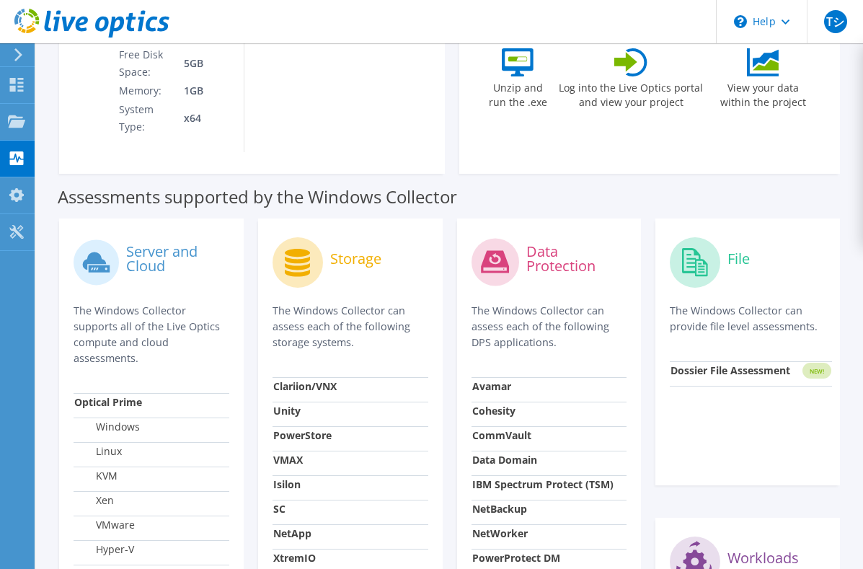
scroll to position [360, 0]
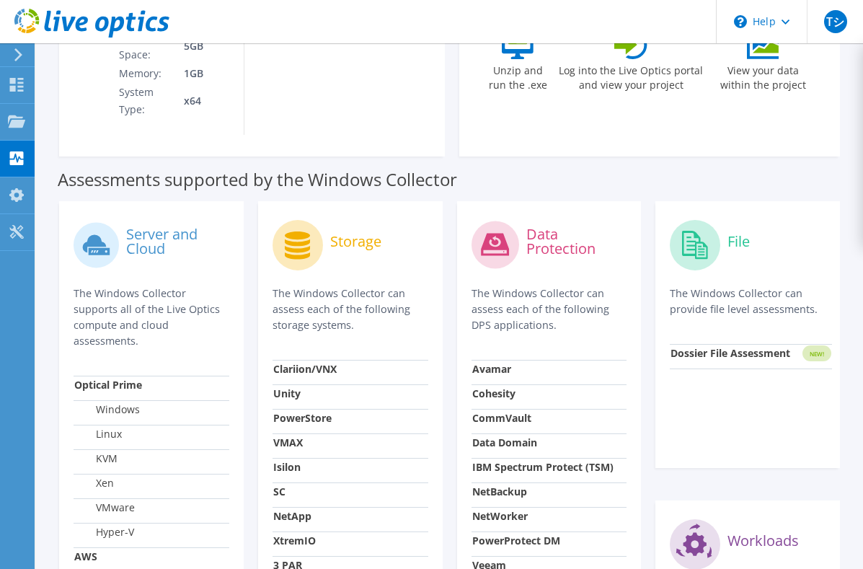
click at [173, 400] on td "Windows" at bounding box center [152, 412] width 156 height 25
